Goal: Task Accomplishment & Management: Use online tool/utility

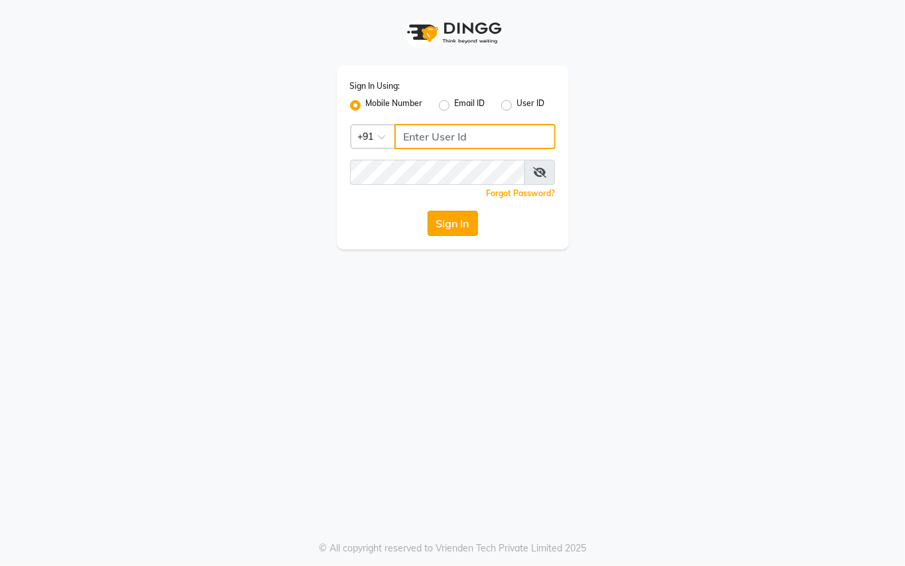
type input "9899449966"
click at [439, 225] on button "Sign In" at bounding box center [453, 223] width 50 height 25
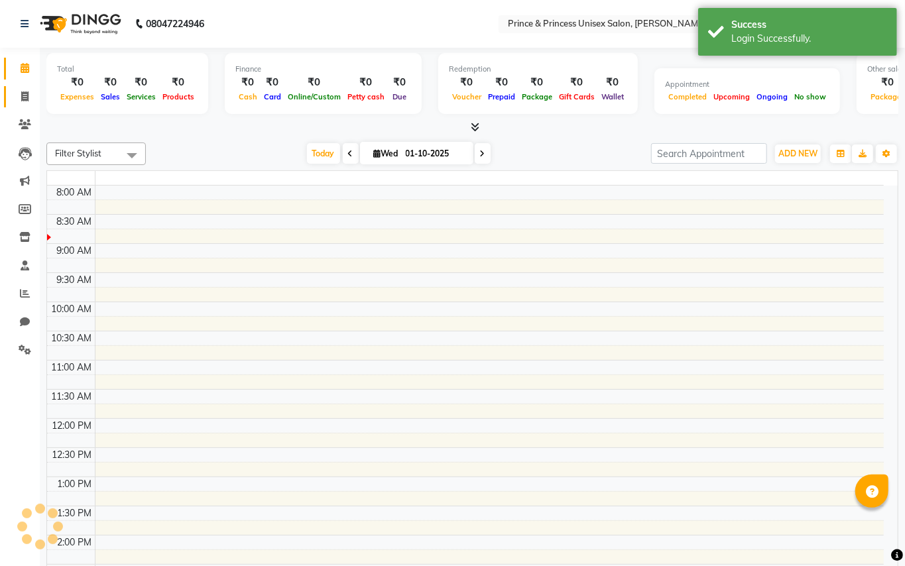
click at [25, 95] on icon at bounding box center [24, 96] width 7 height 10
select select "en"
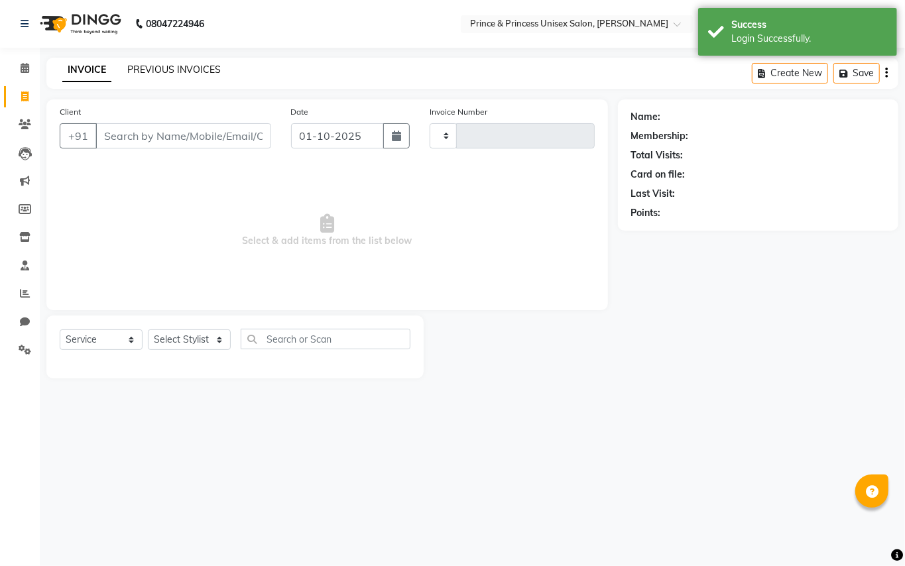
click at [210, 64] on link "PREVIOUS INVOICES" at bounding box center [173, 70] width 93 height 12
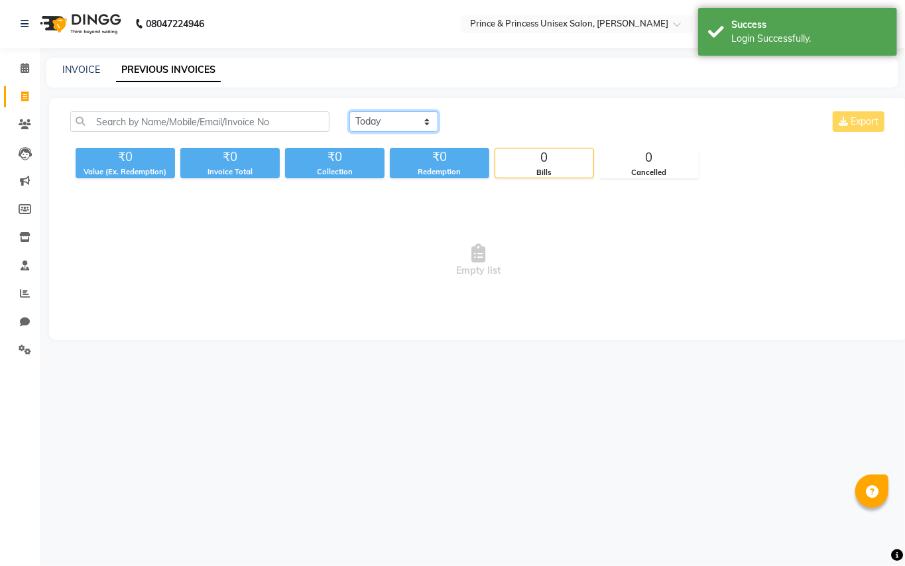
click at [377, 120] on select "[DATE] [DATE] Custom Range" at bounding box center [393, 121] width 89 height 21
select select "[DATE]"
click at [349, 111] on select "[DATE] [DATE] Custom Range" at bounding box center [393, 121] width 89 height 21
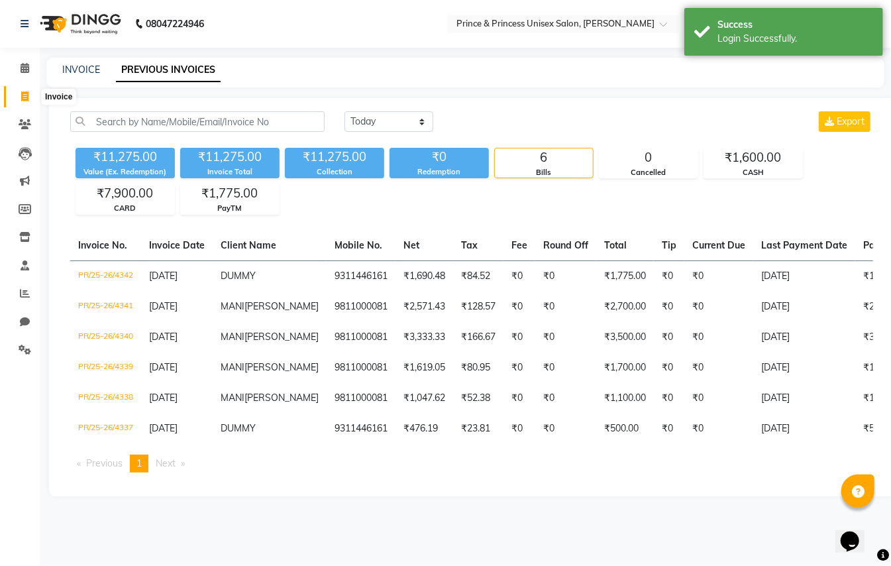
click at [25, 94] on icon at bounding box center [24, 96] width 7 height 10
select select "service"
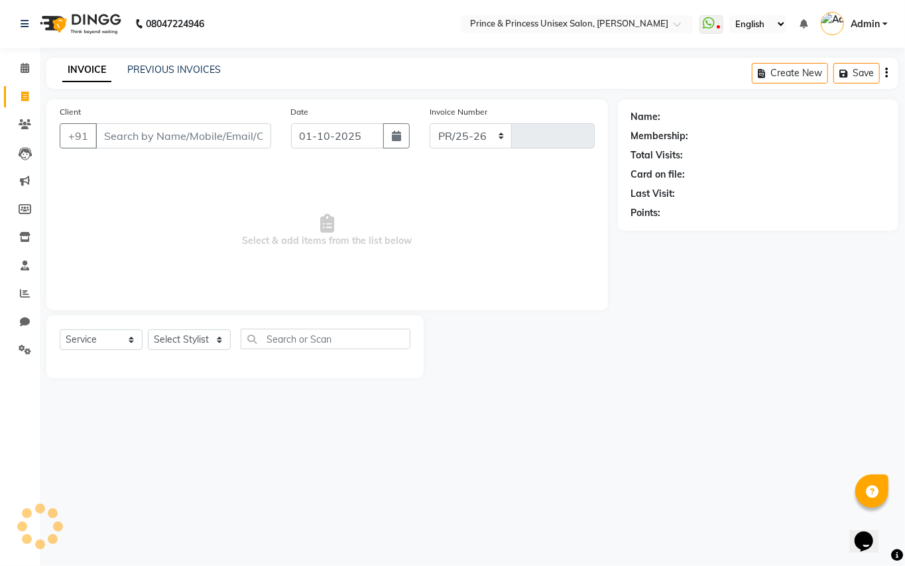
select select "3760"
type input "4343"
